Goal: Task Accomplishment & Management: Manage account settings

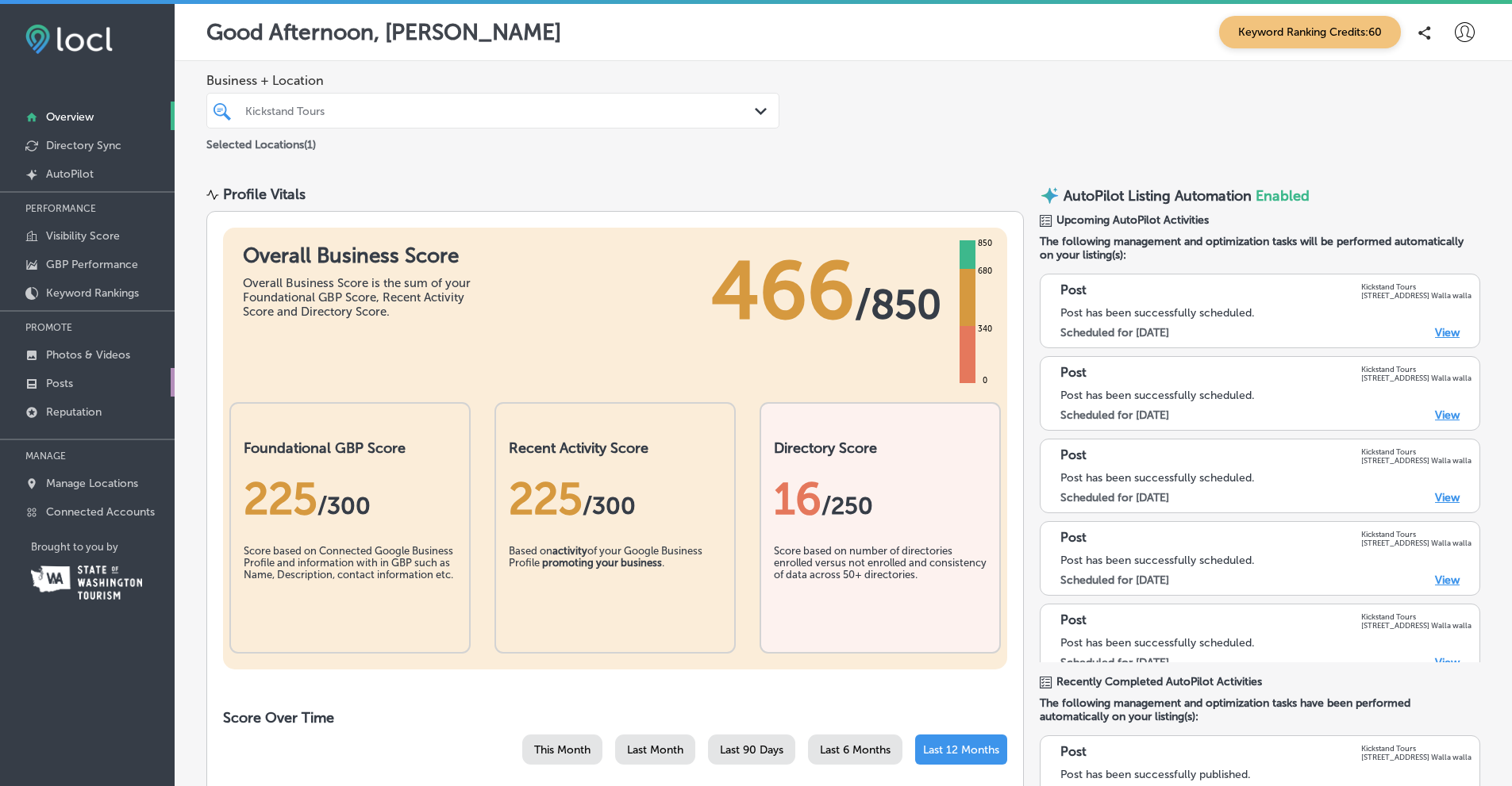
click at [48, 378] on p "Posts" at bounding box center [59, 384] width 27 height 13
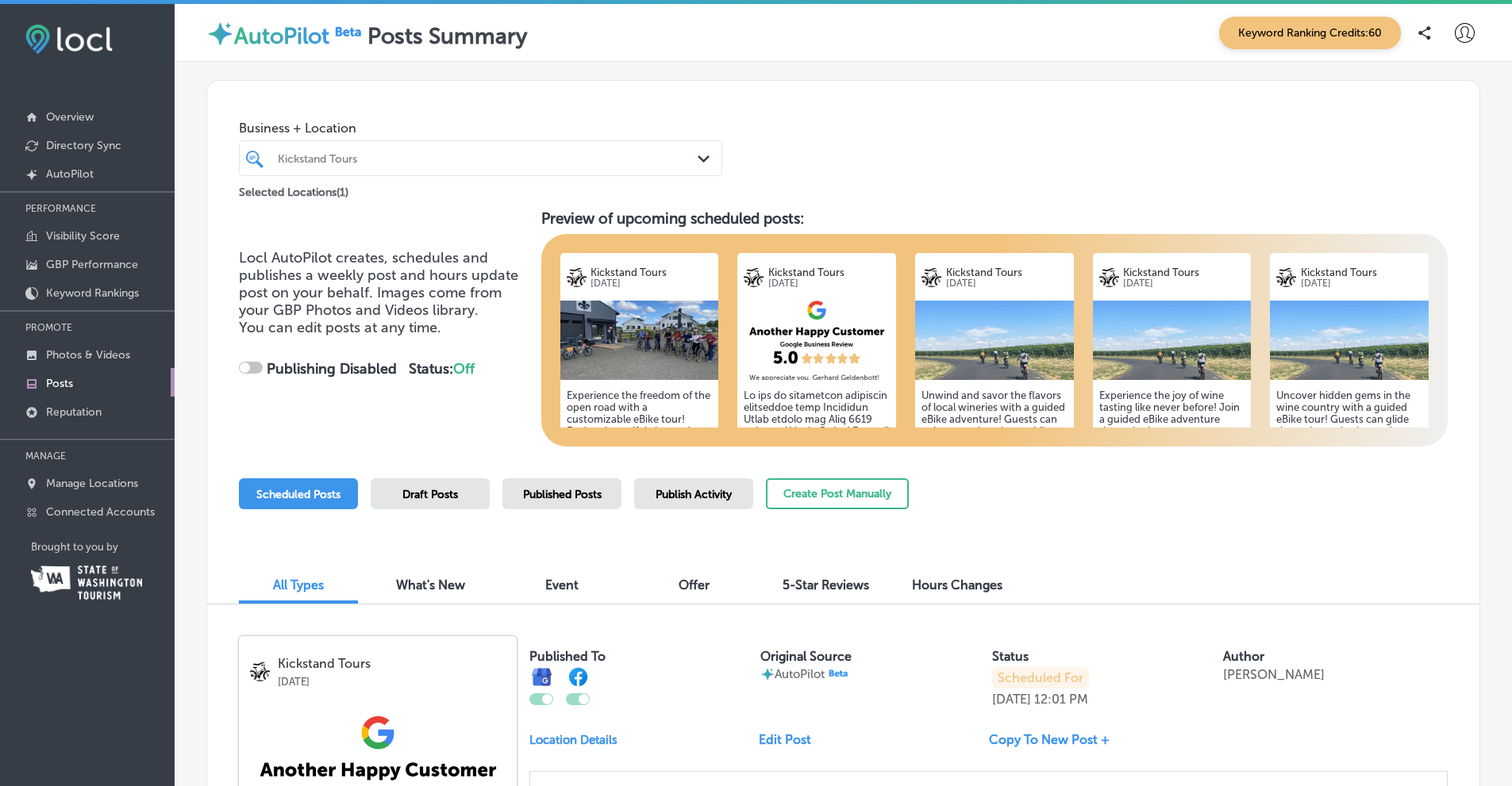
checkbox input "true"
click at [449, 498] on span "Draft Posts" at bounding box center [430, 494] width 55 height 13
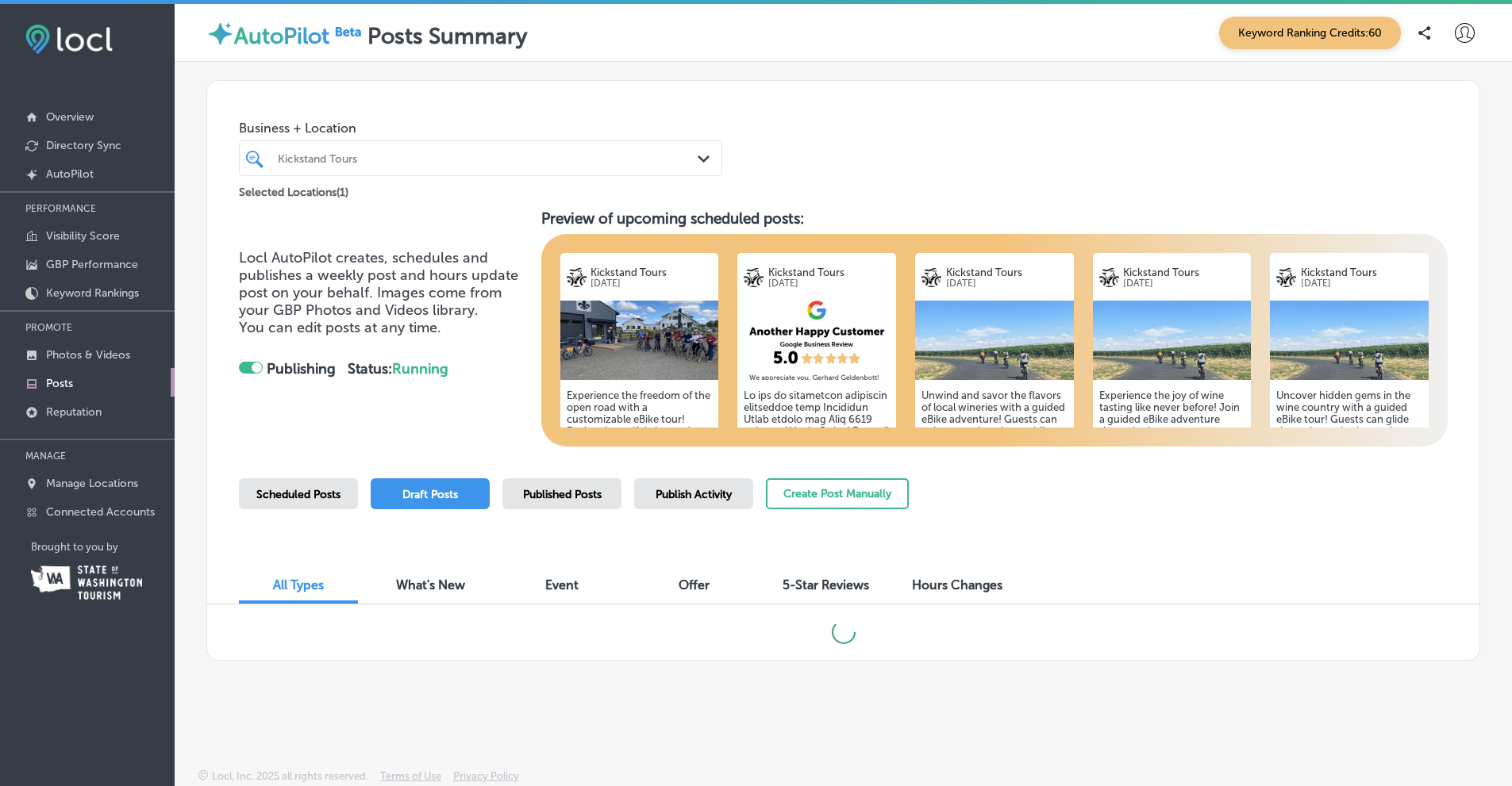
click at [305, 496] on span "Scheduled Posts" at bounding box center [299, 494] width 84 height 13
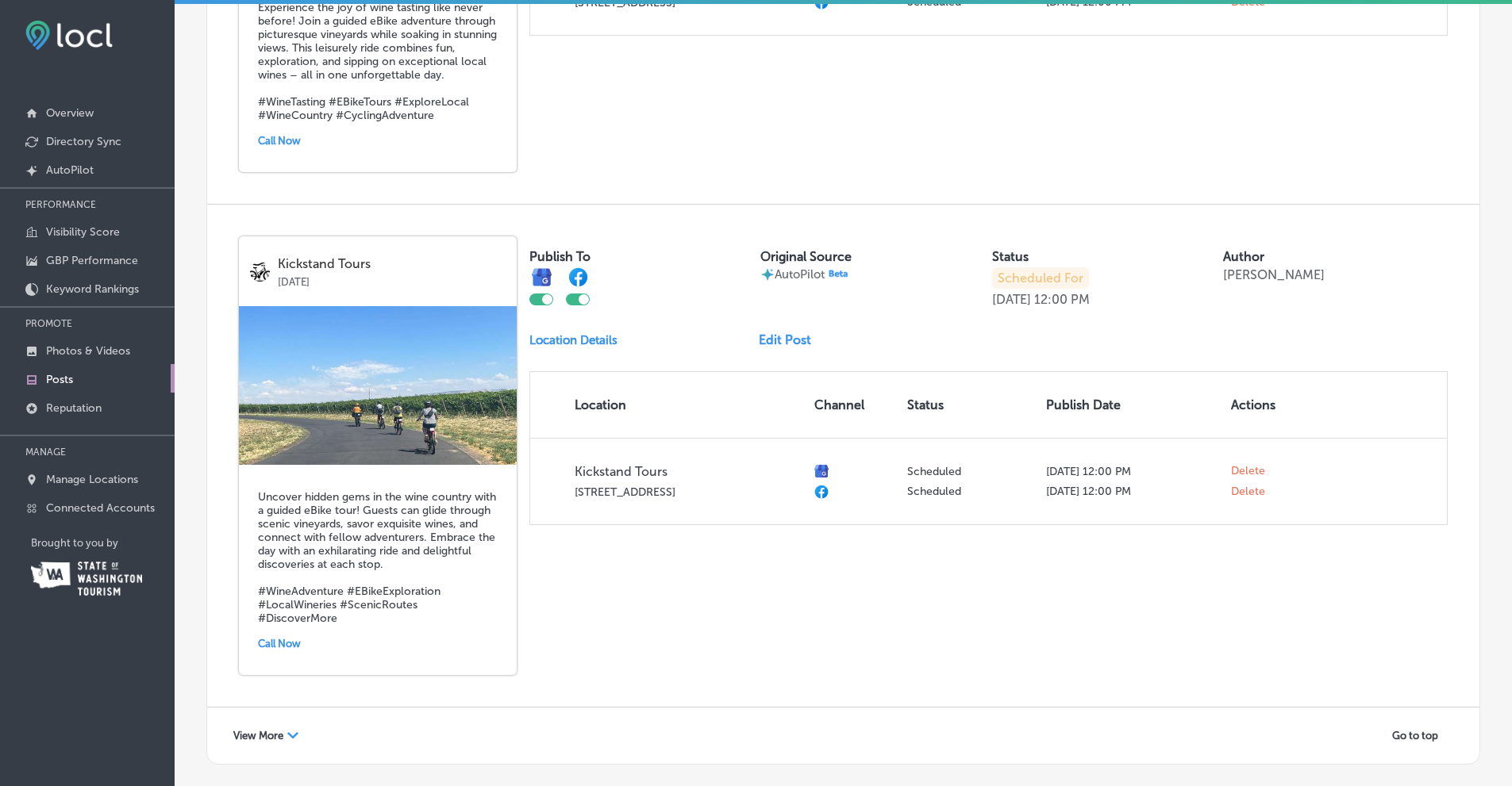
scroll to position [3013, 0]
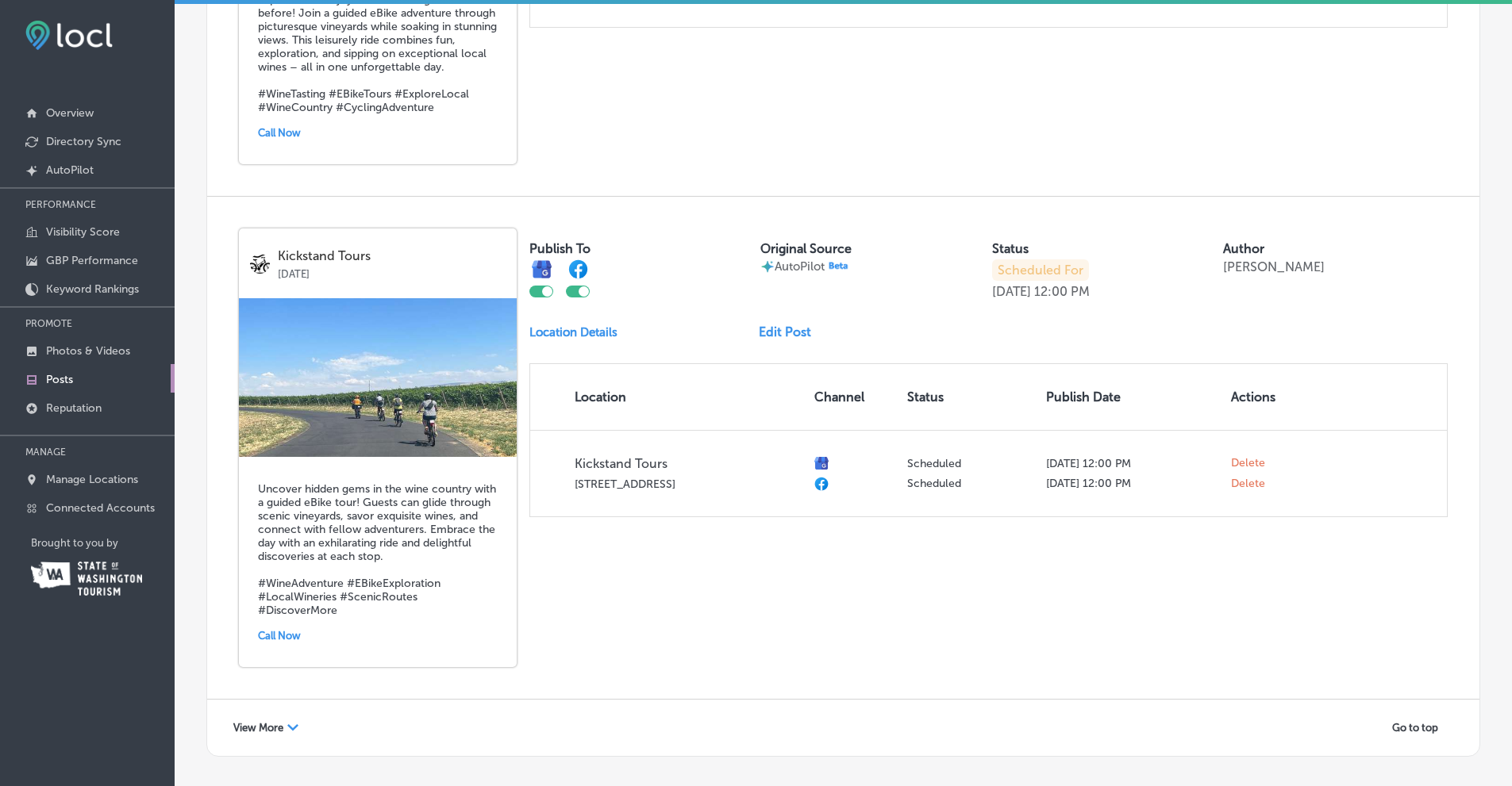
click at [281, 722] on span "View More" at bounding box center [257, 728] width 50 height 12
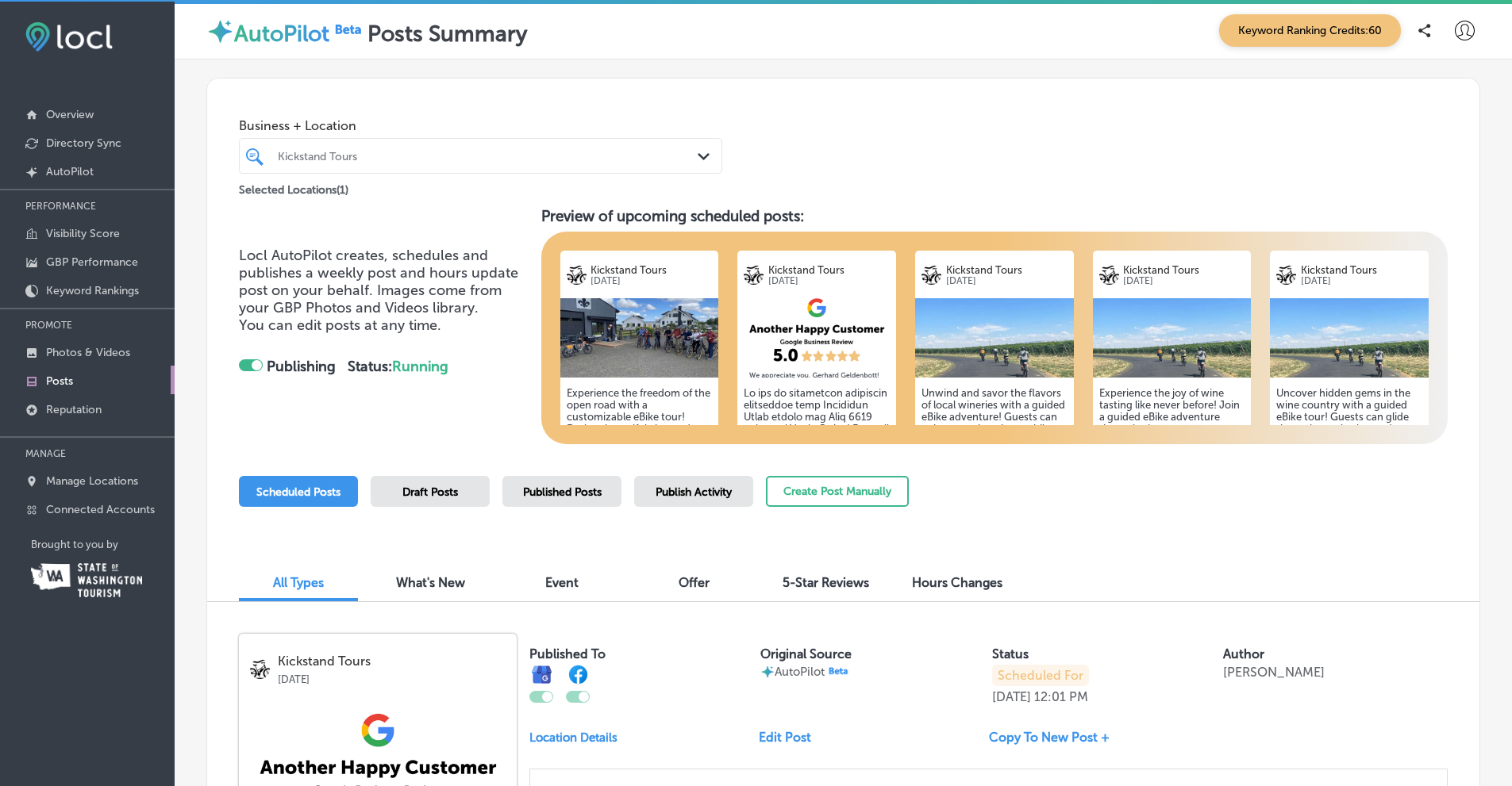
scroll to position [0, 0]
